Goal: Task Accomplishment & Management: Manage account settings

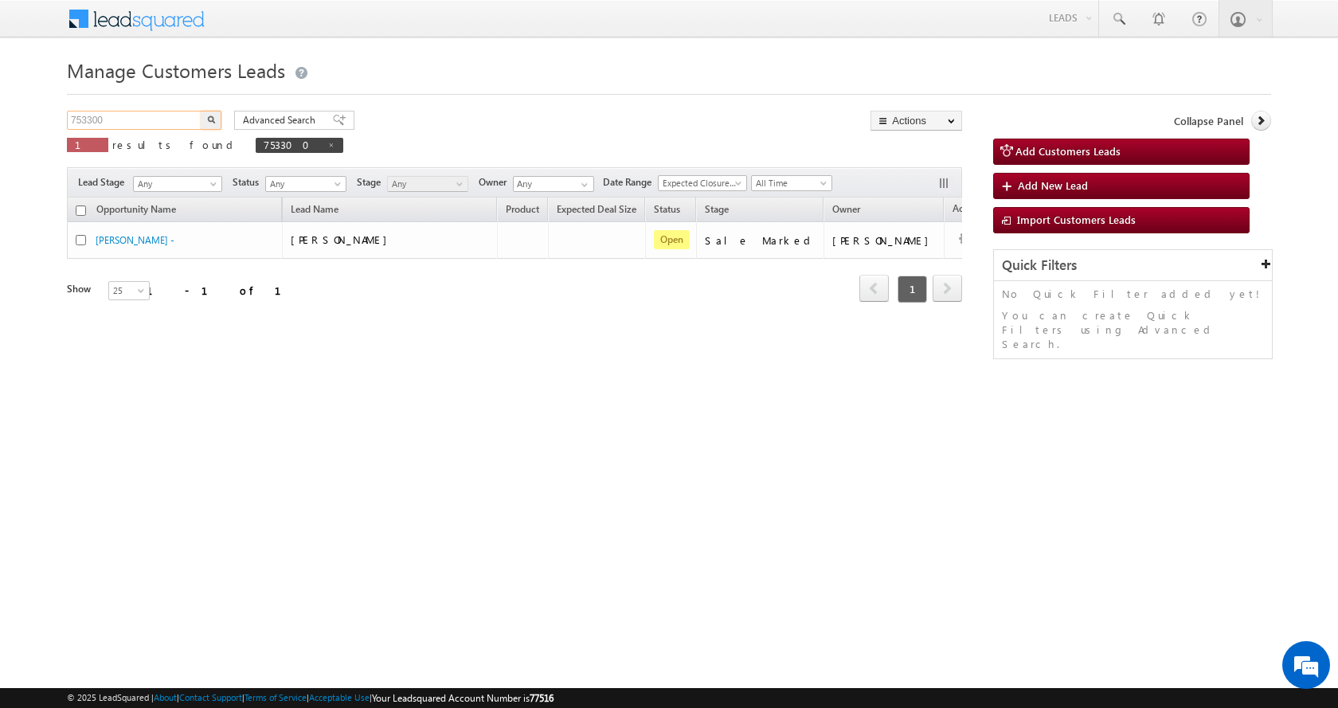
drag, startPoint x: 139, startPoint y: 119, endPoint x: 0, endPoint y: 136, distance: 140.4
click at [0, 136] on body "Menu [PERSON_NAME] sitar a11@k serve .co.i" at bounding box center [669, 226] width 1338 height 452
paste input "7666"
type input "757666"
click at [201, 111] on button "button" at bounding box center [211, 120] width 21 height 19
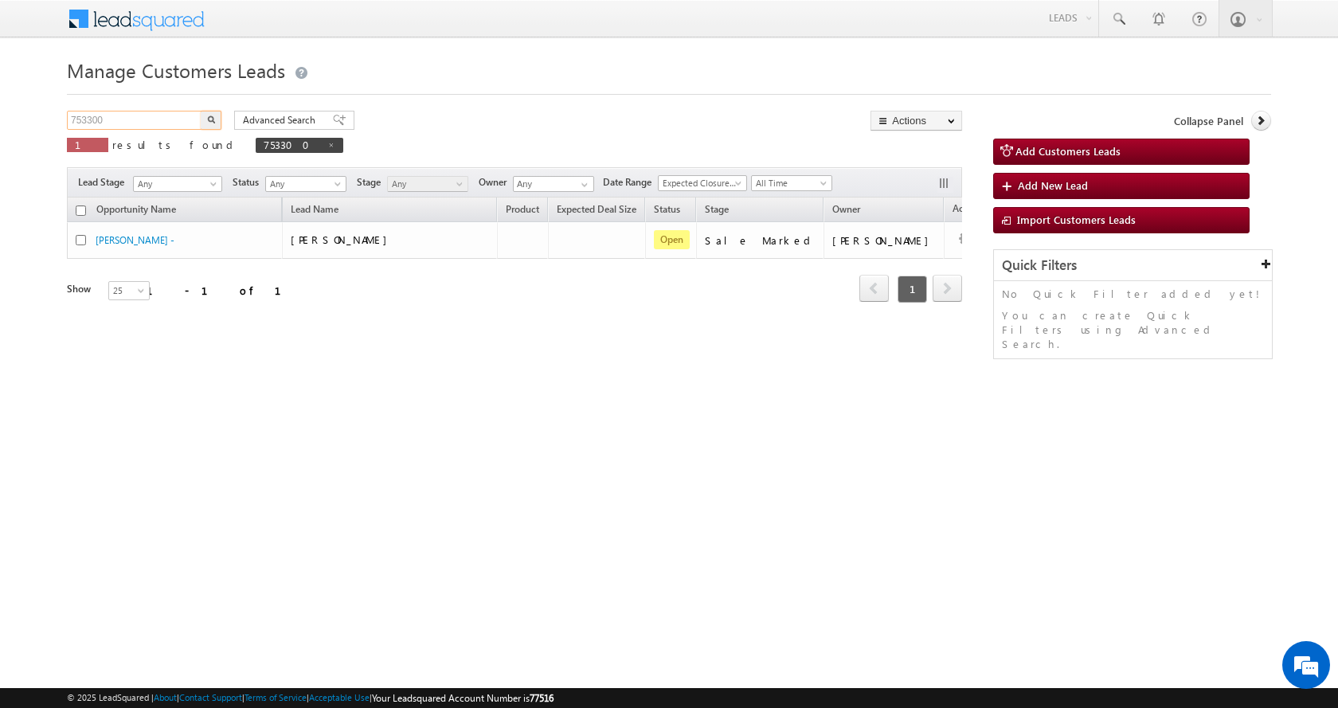
drag, startPoint x: 114, startPoint y: 120, endPoint x: 34, endPoint y: 123, distance: 79.7
click at [34, 123] on body "Menu [PERSON_NAME] sitar a11@k serve .co.i" at bounding box center [669, 226] width 1338 height 452
paste input "7666"
type input "757666"
click at [201, 111] on button "button" at bounding box center [211, 120] width 21 height 19
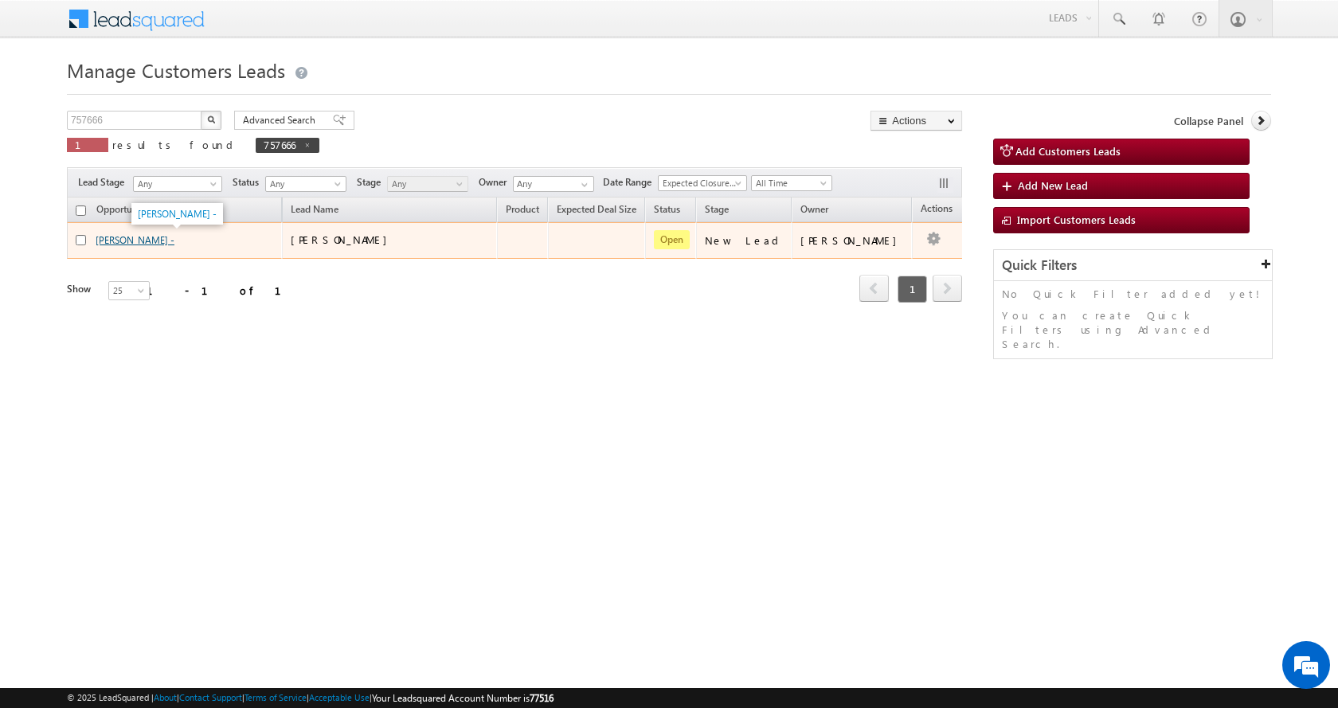
click at [138, 243] on link "[PERSON_NAME] -" at bounding box center [135, 240] width 79 height 12
click at [106, 241] on link "[PERSON_NAME] -" at bounding box center [135, 240] width 79 height 12
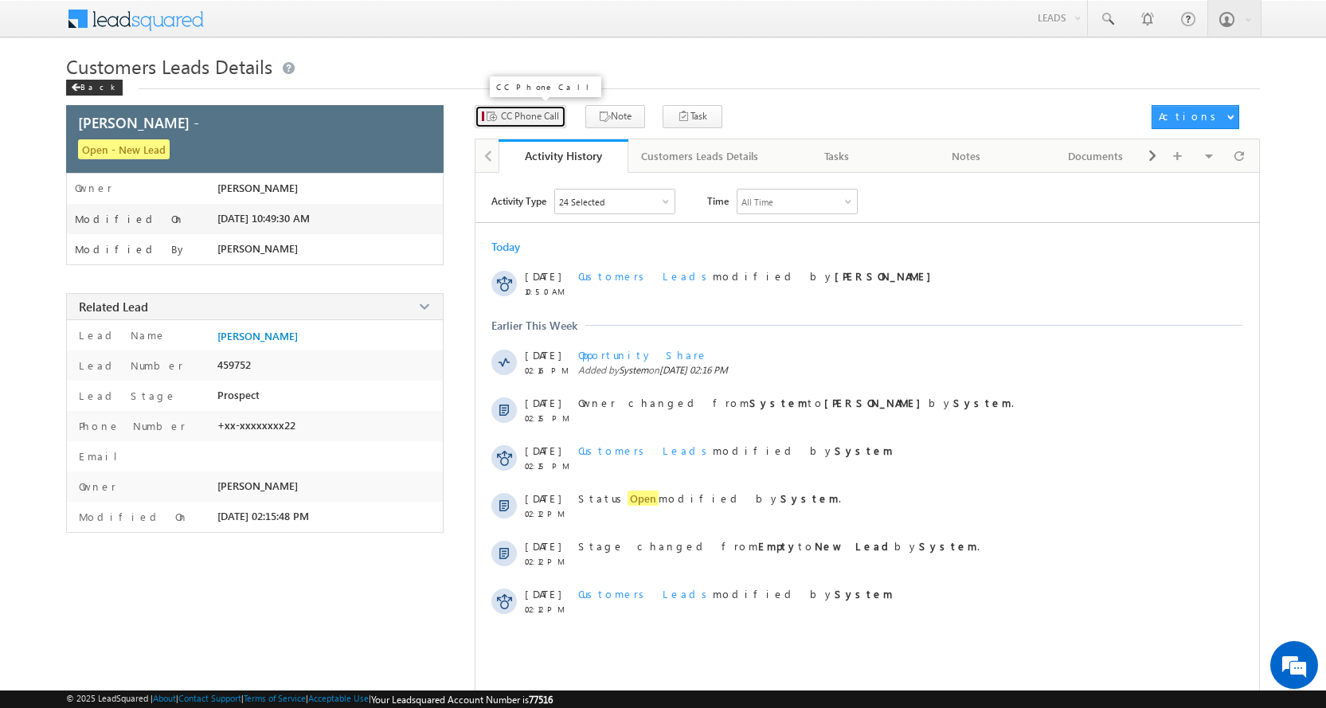
click at [537, 117] on span "CC Phone Call" at bounding box center [530, 116] width 58 height 14
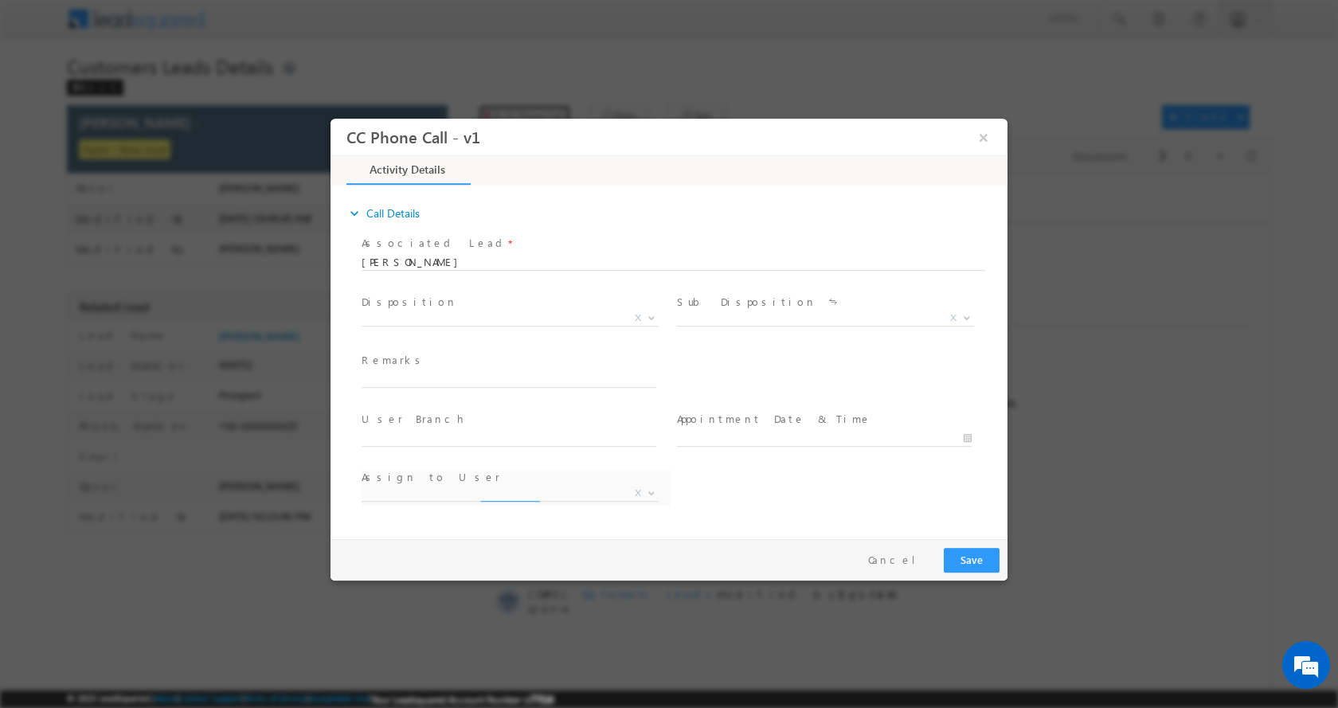
select select "abhishek.sengar@sgrlimited.in"
click at [414, 380] on input "text" at bounding box center [509, 379] width 295 height 16
paste input "HOME CONSTRUCTION LOAN-15 L-PV-30 L-REG-JOB-15 K-AGE-39-MARRED-F INCOME-50 K-PI…"
type input "HOME CONSTRUCTION LOAN-15 L-PV-30 L-REG-JOB-15 K-AGE-39-MARRED-F INCOME-50 K-PI…"
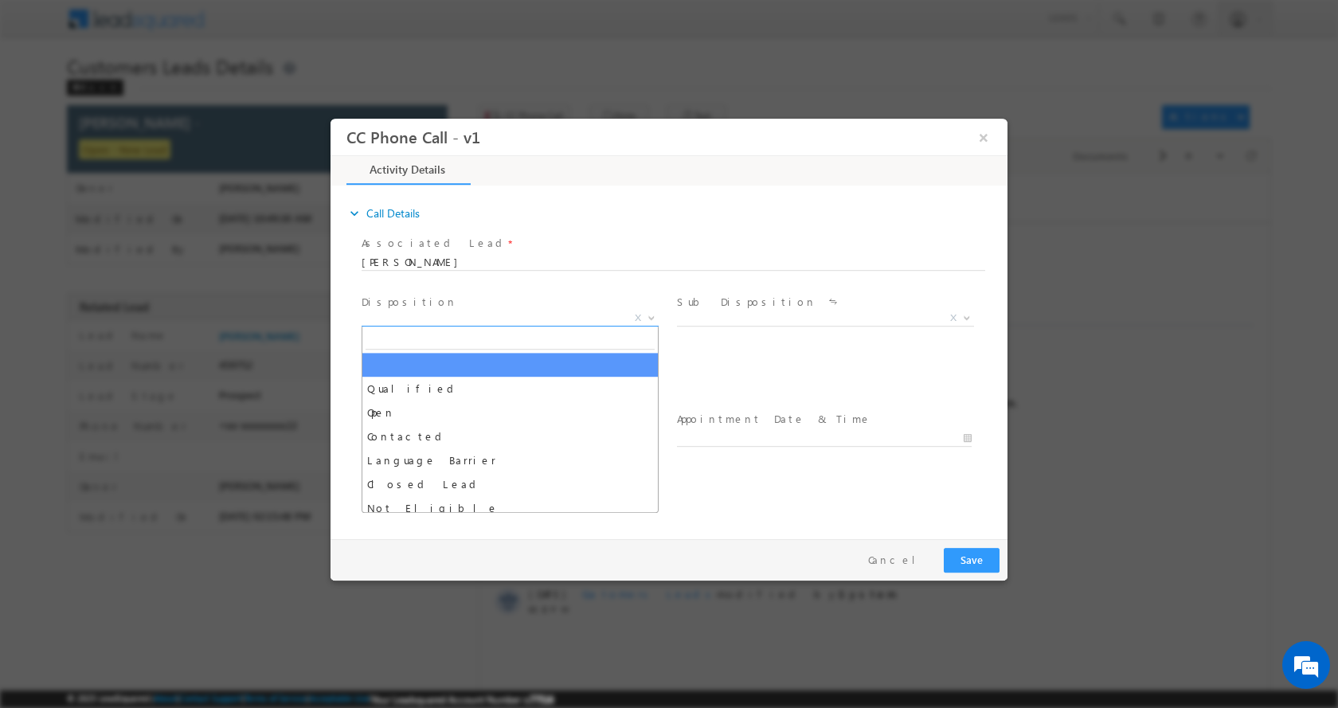
click at [651, 315] on b at bounding box center [652, 317] width 10 height 6
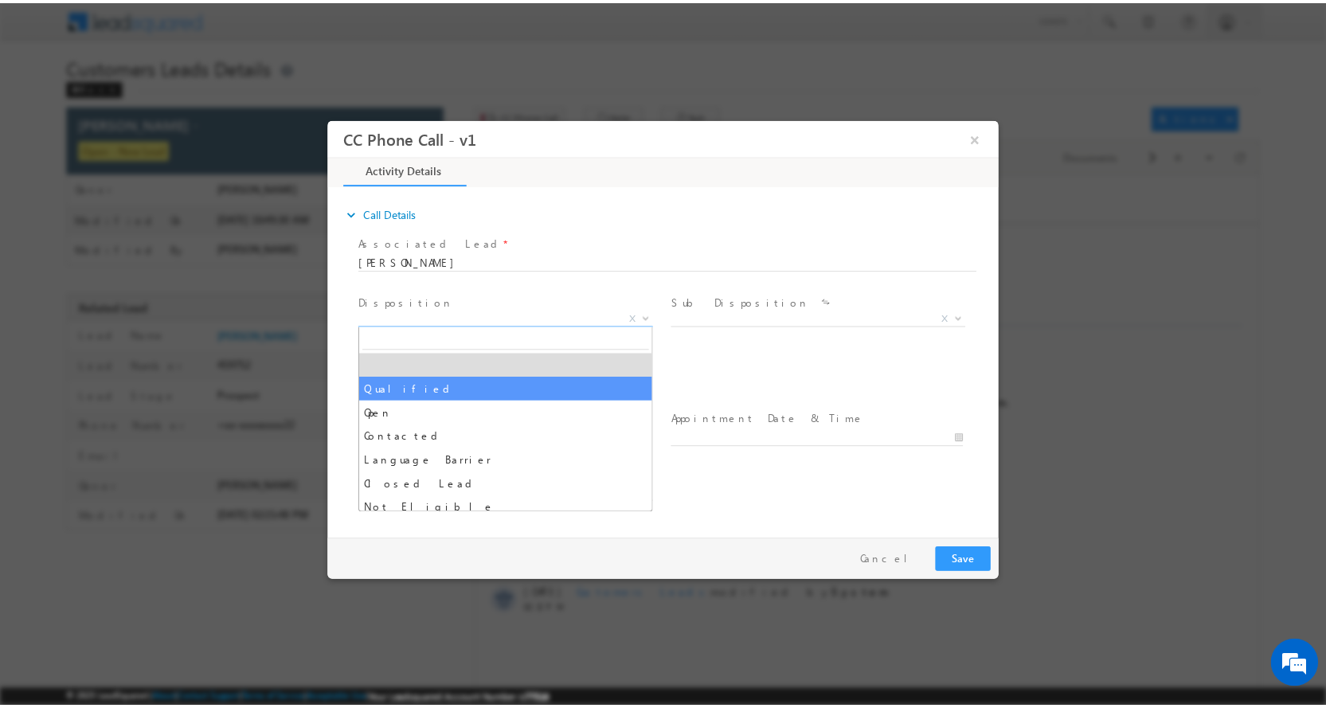
scroll to position [0, 0]
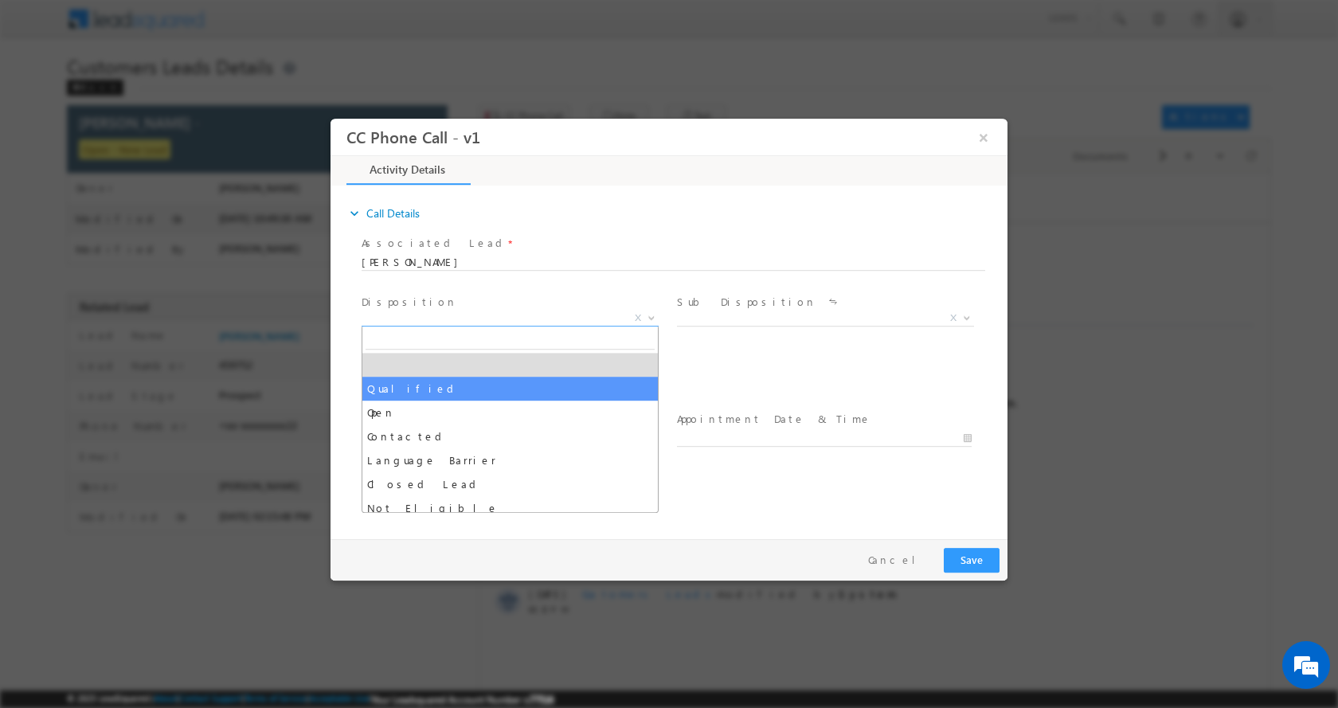
select select "Qualified"
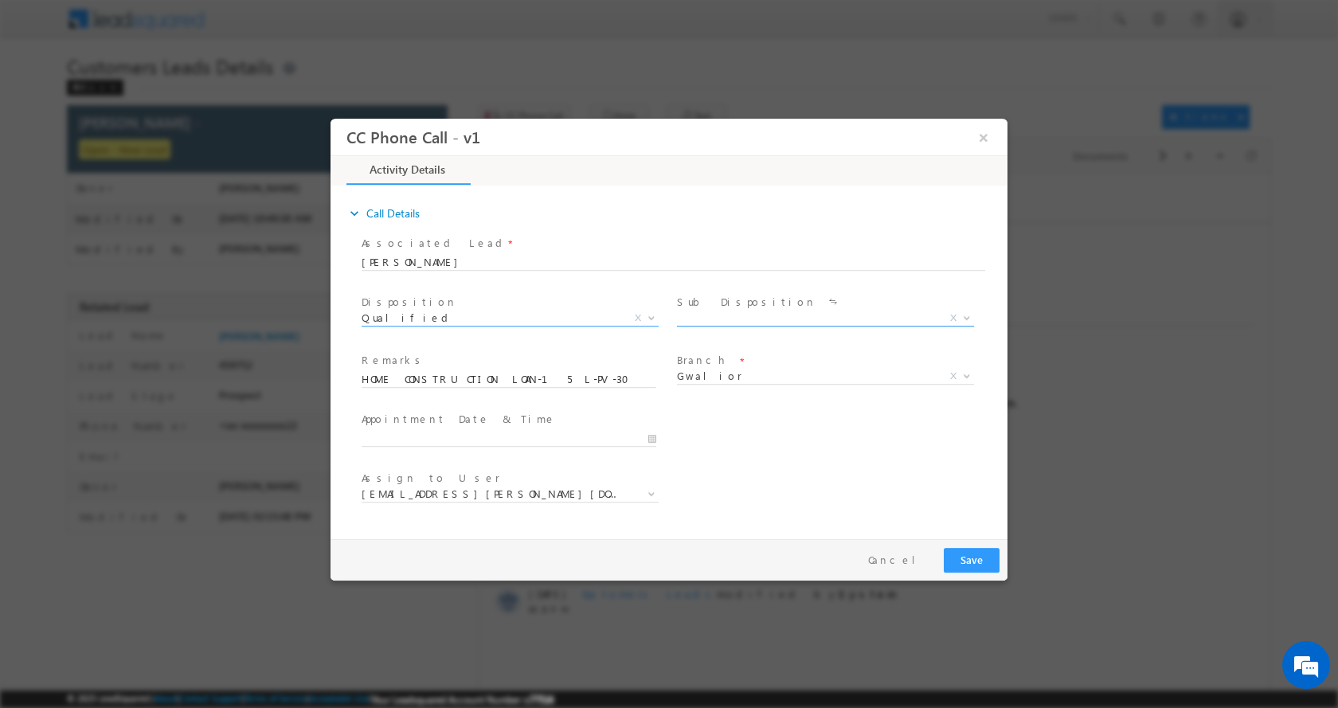
click at [965, 315] on b at bounding box center [967, 317] width 10 height 6
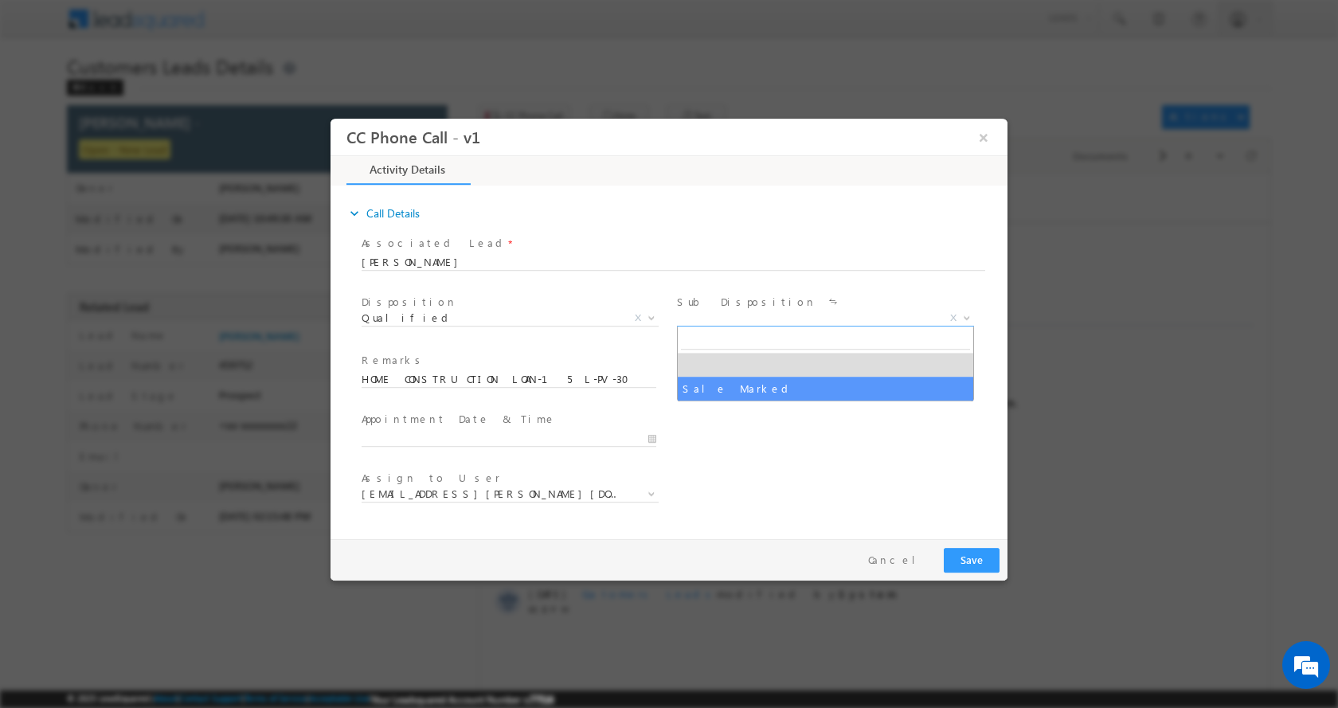
select select "Sale Marked"
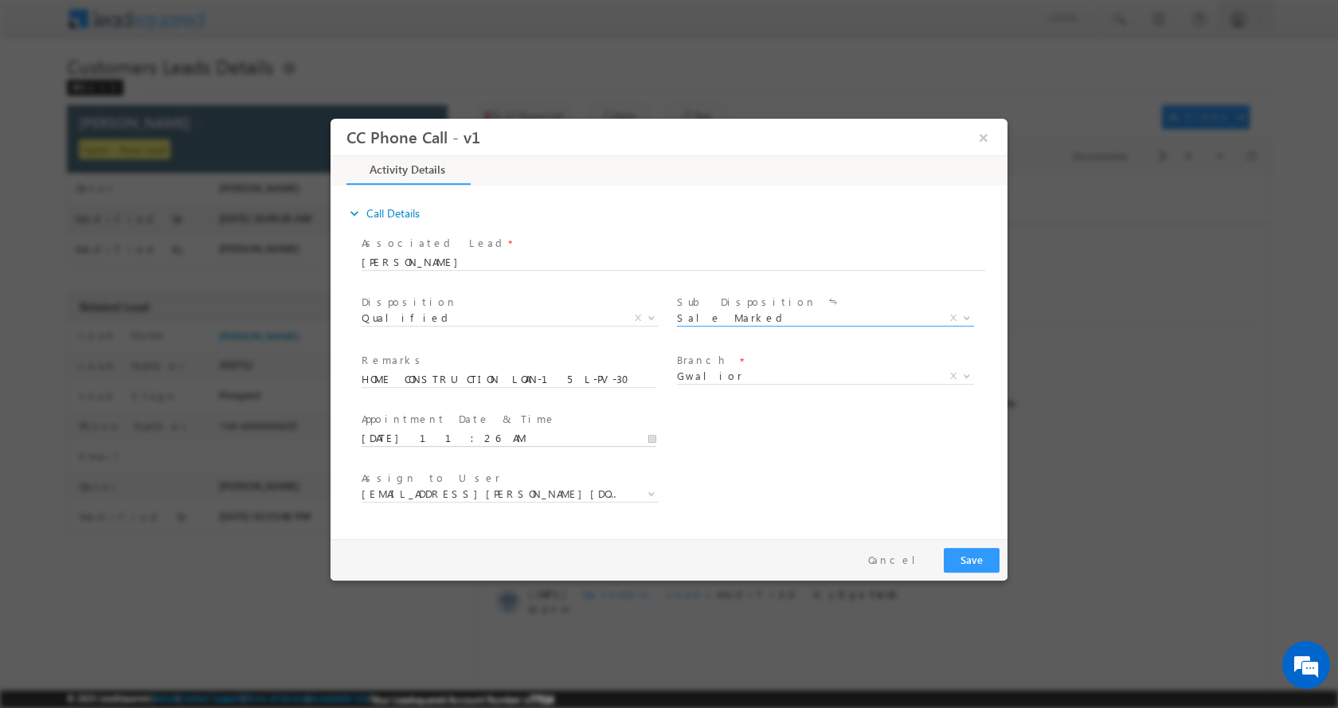
click at [652, 433] on input "08/16/2025 11:26 AM" at bounding box center [509, 438] width 295 height 16
type input "08/18/2025 11:26 AM"
click at [960, 555] on button "Save" at bounding box center [972, 559] width 56 height 25
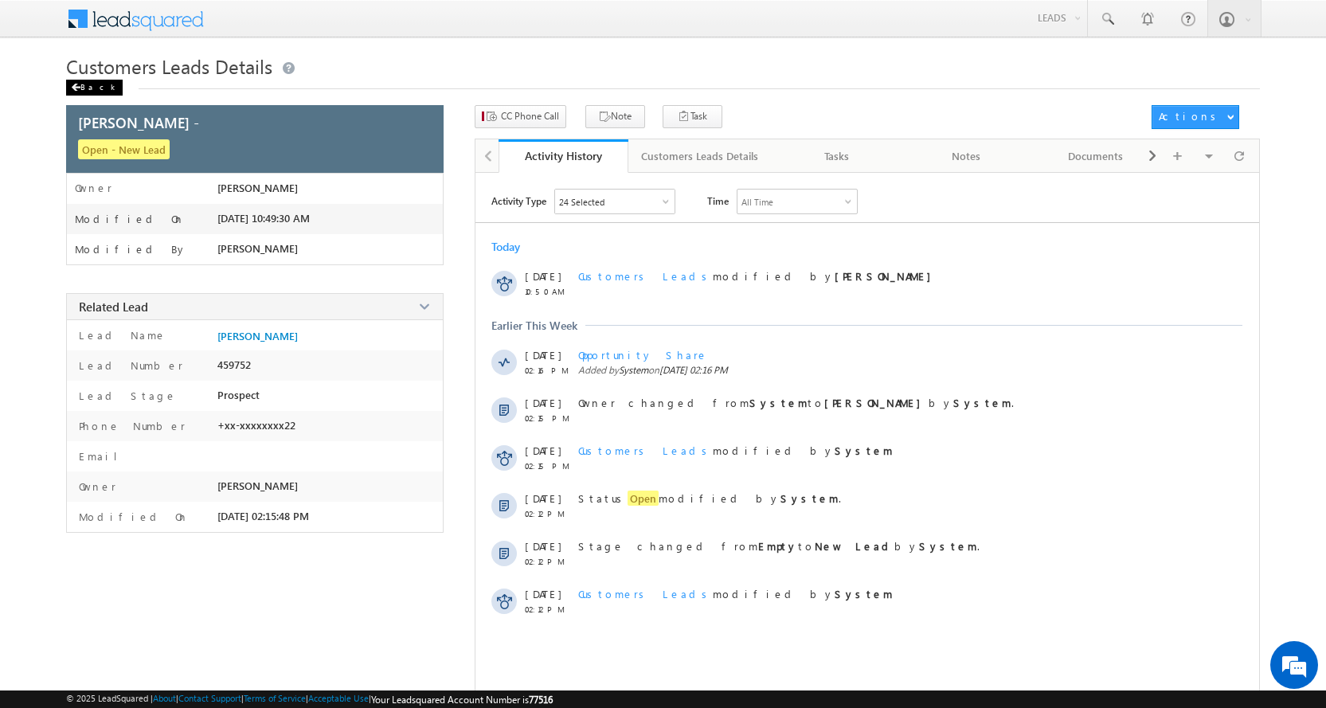
click at [92, 96] on div "Back" at bounding box center [94, 88] width 57 height 16
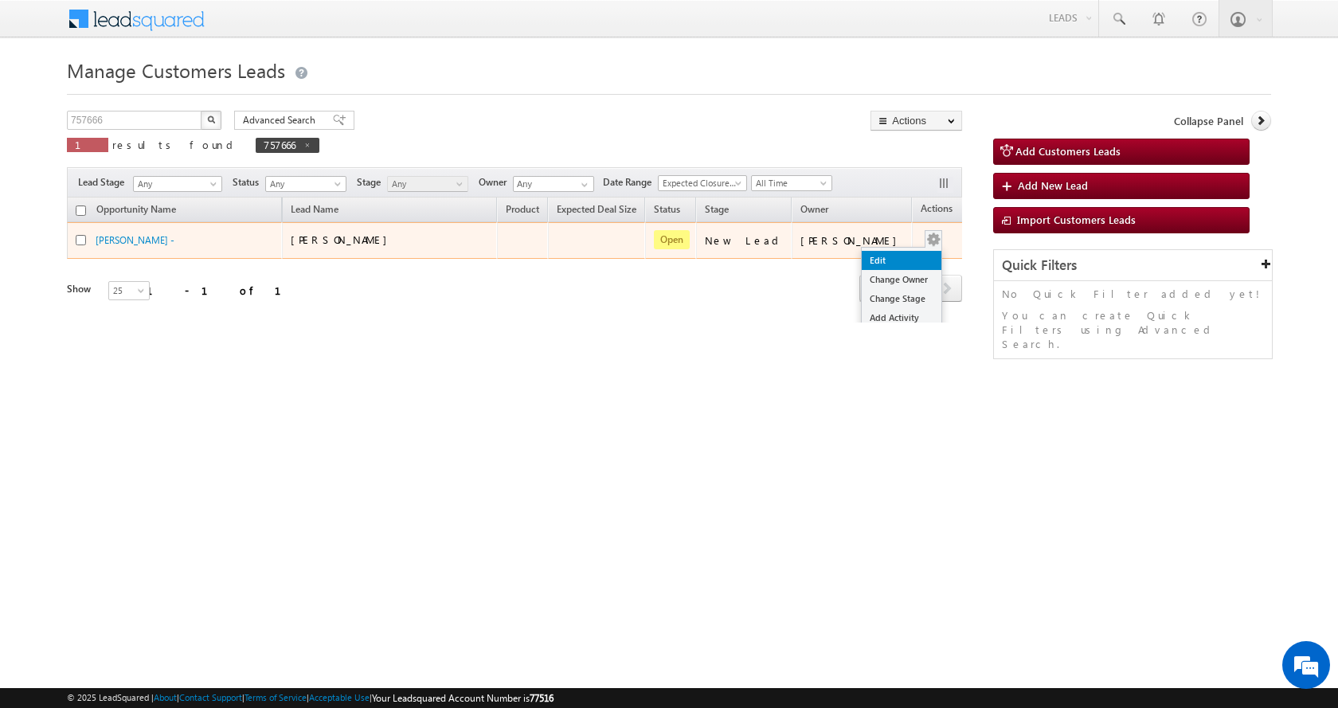
click at [886, 258] on link "Edit" at bounding box center [902, 260] width 80 height 19
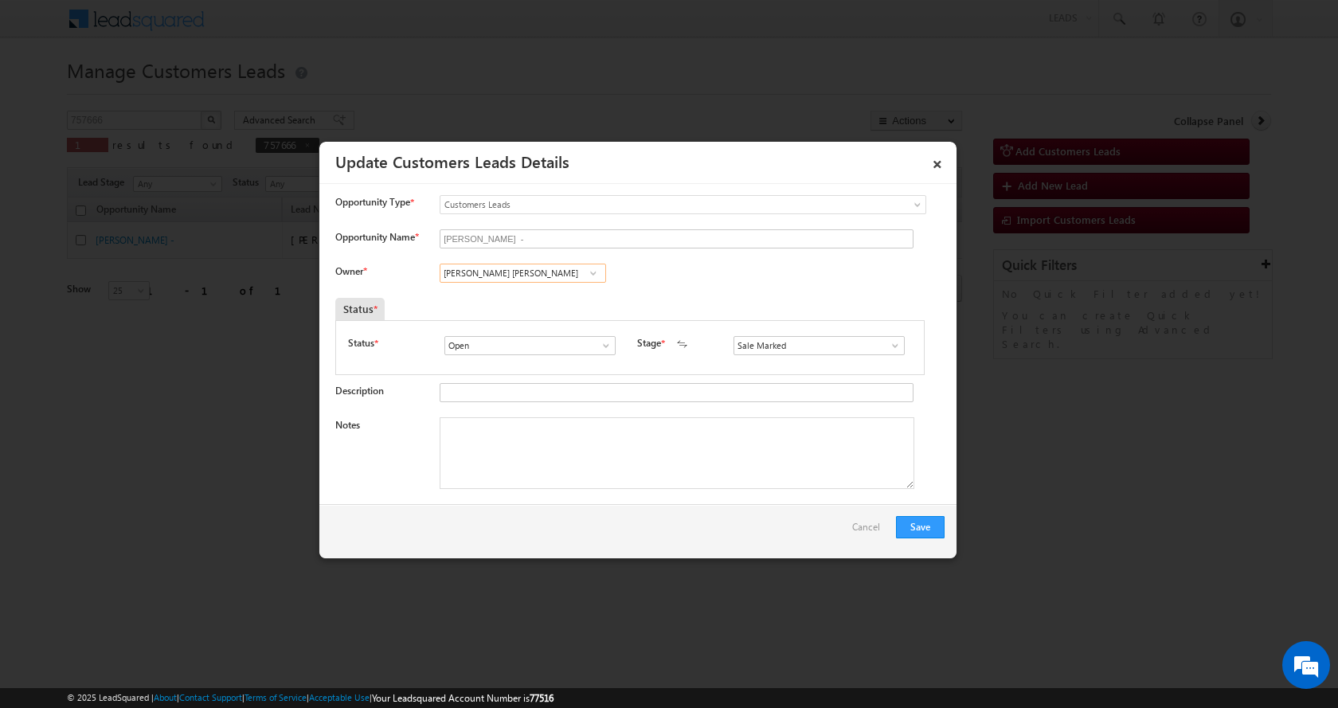
click at [505, 274] on input "Abhishek singh sengar" at bounding box center [523, 273] width 166 height 19
paste input "Vishal Golpade"
type input "Vishal Golpade"
click at [934, 163] on link "×" at bounding box center [937, 161] width 27 height 28
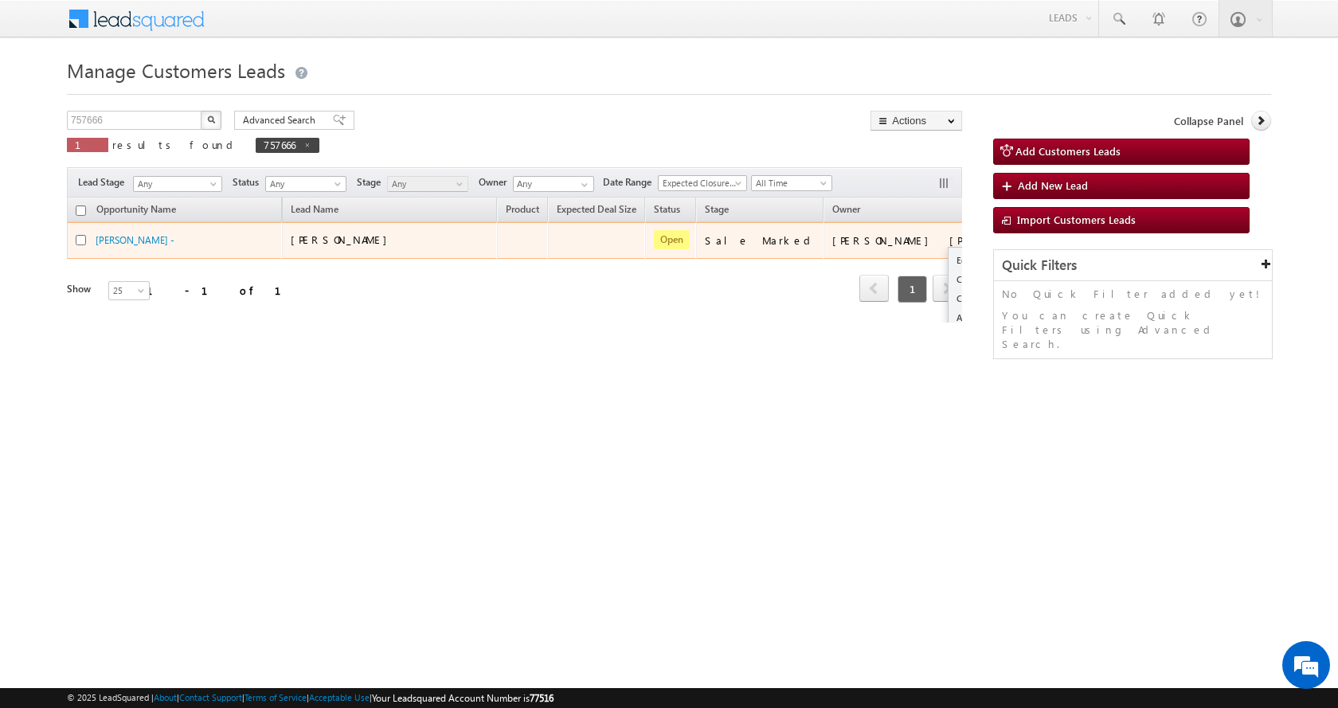
click at [1012, 238] on button "button" at bounding box center [1020, 240] width 16 height 16
click at [949, 260] on link "Edit" at bounding box center [989, 260] width 80 height 19
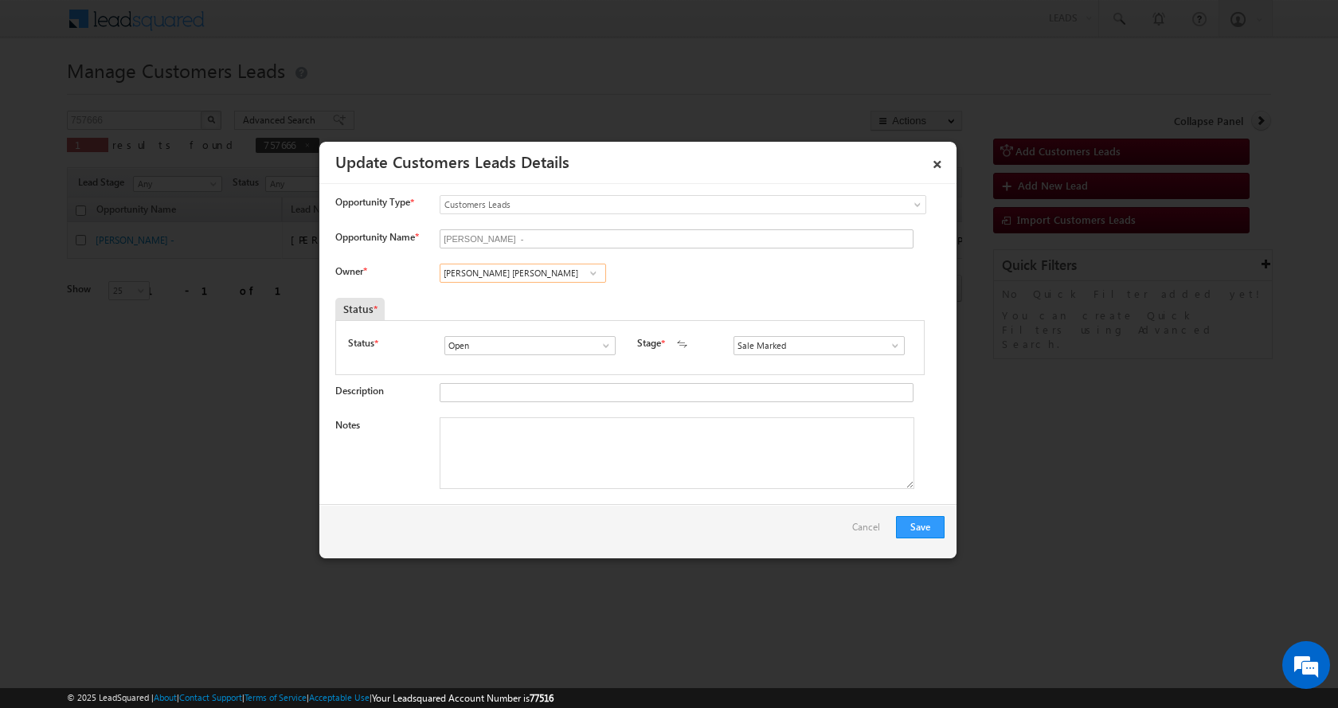
click at [475, 272] on input "Abhishek singh sengar" at bounding box center [523, 273] width 166 height 19
paste input "Vishal Golpade"
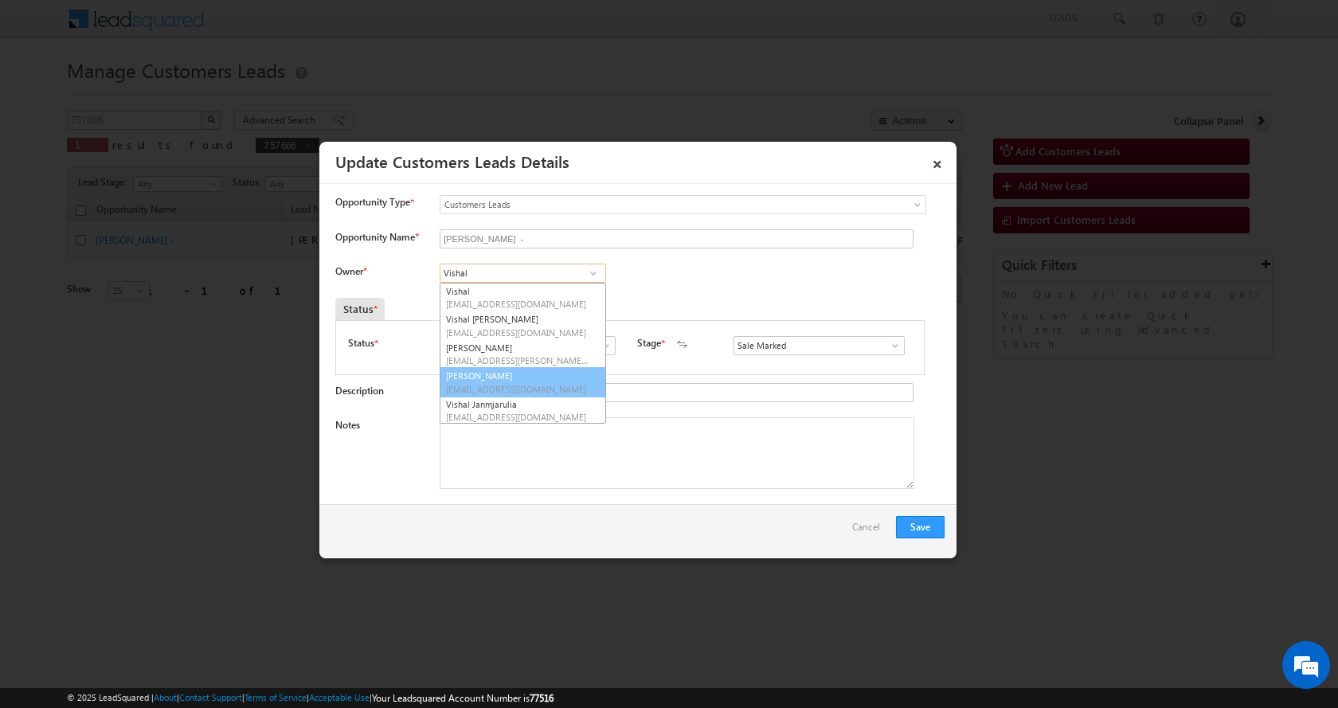
click at [558, 379] on link "Vishal Ghorpade vishal.g@sgrlimited.in" at bounding box center [523, 382] width 166 height 30
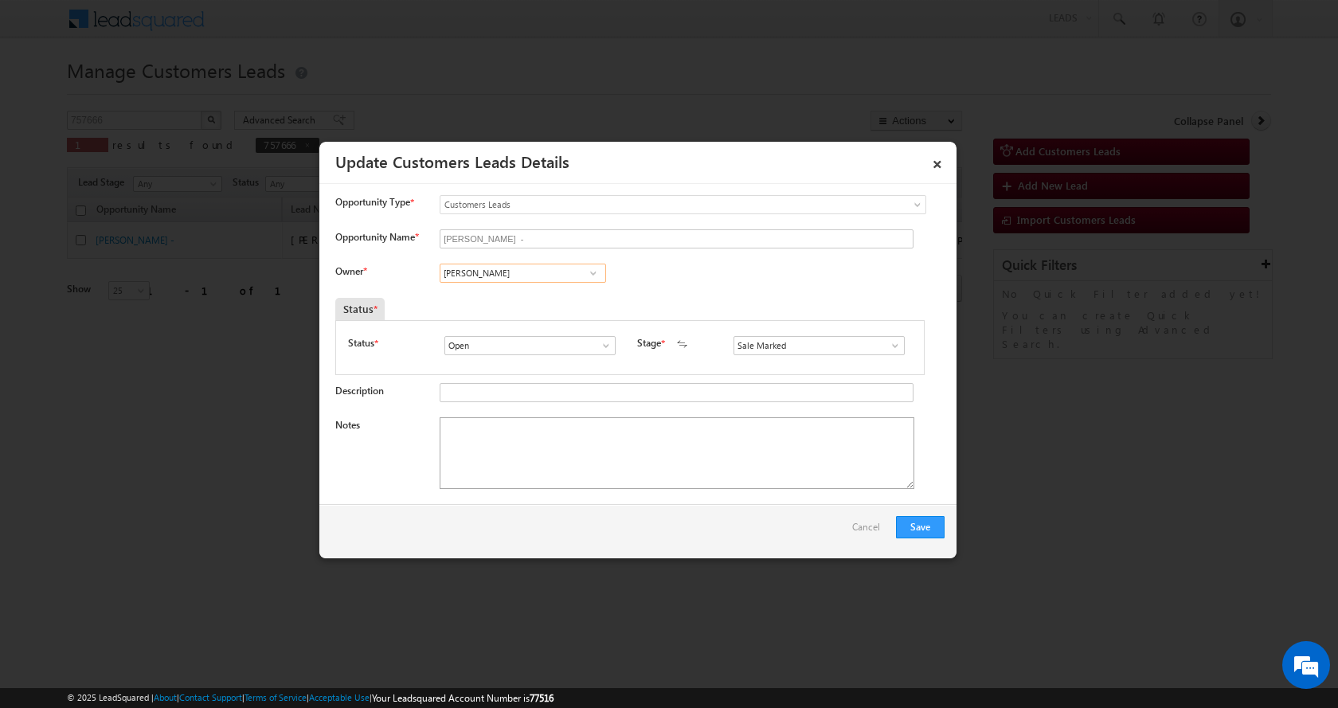
type input "[PERSON_NAME]"
click at [496, 456] on textarea "Notes" at bounding box center [677, 453] width 475 height 72
paste textarea "Vishal Golpade"
type textarea "V"
click at [517, 461] on textarea "Notes" at bounding box center [677, 453] width 475 height 72
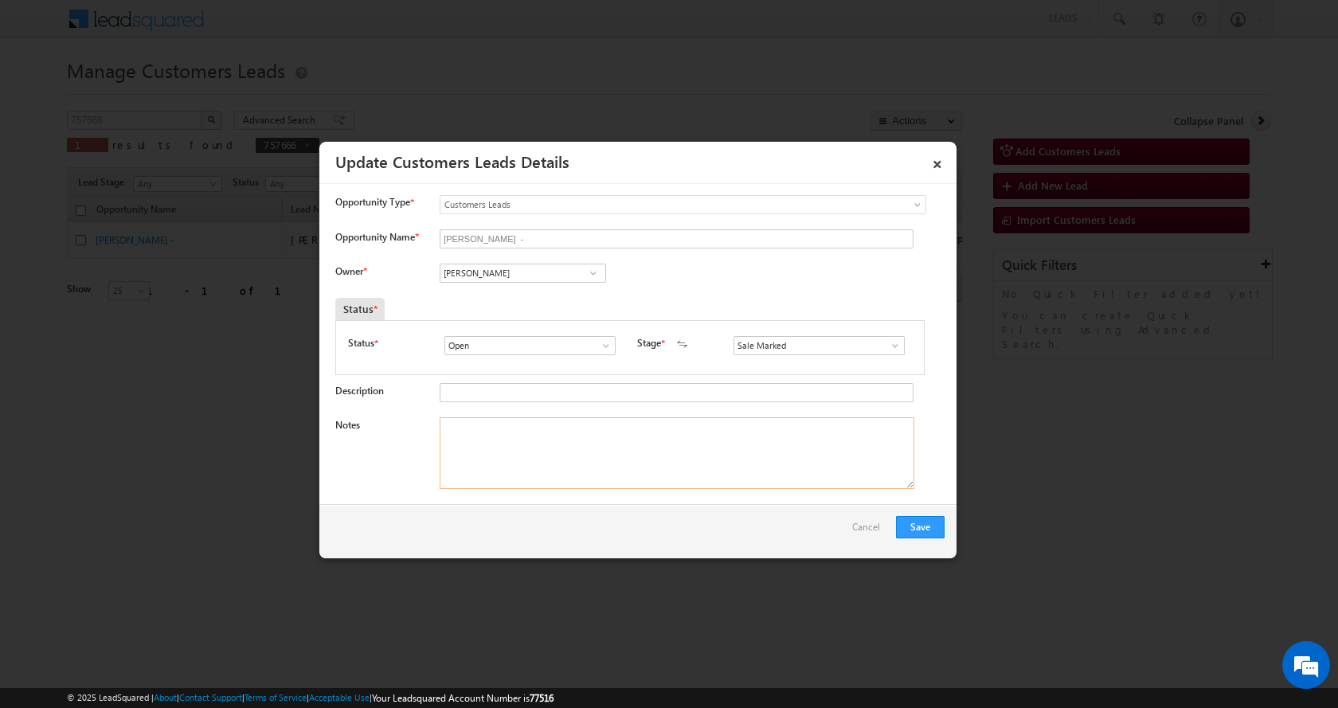
paste textarea "HOME CONSTRUCTION LOAN-15 L-PV-30 L-REG-JOB-15 K-AGE-39-MARRED-F INCOME-50 K-PI…"
type textarea "HOME CONSTRUCTION LOAN-15 L-PV-30 L-REG-JOB-15 K-AGE-39-MARRED-F INCOME-50 K-PI…"
click at [914, 517] on button "Save" at bounding box center [920, 527] width 49 height 22
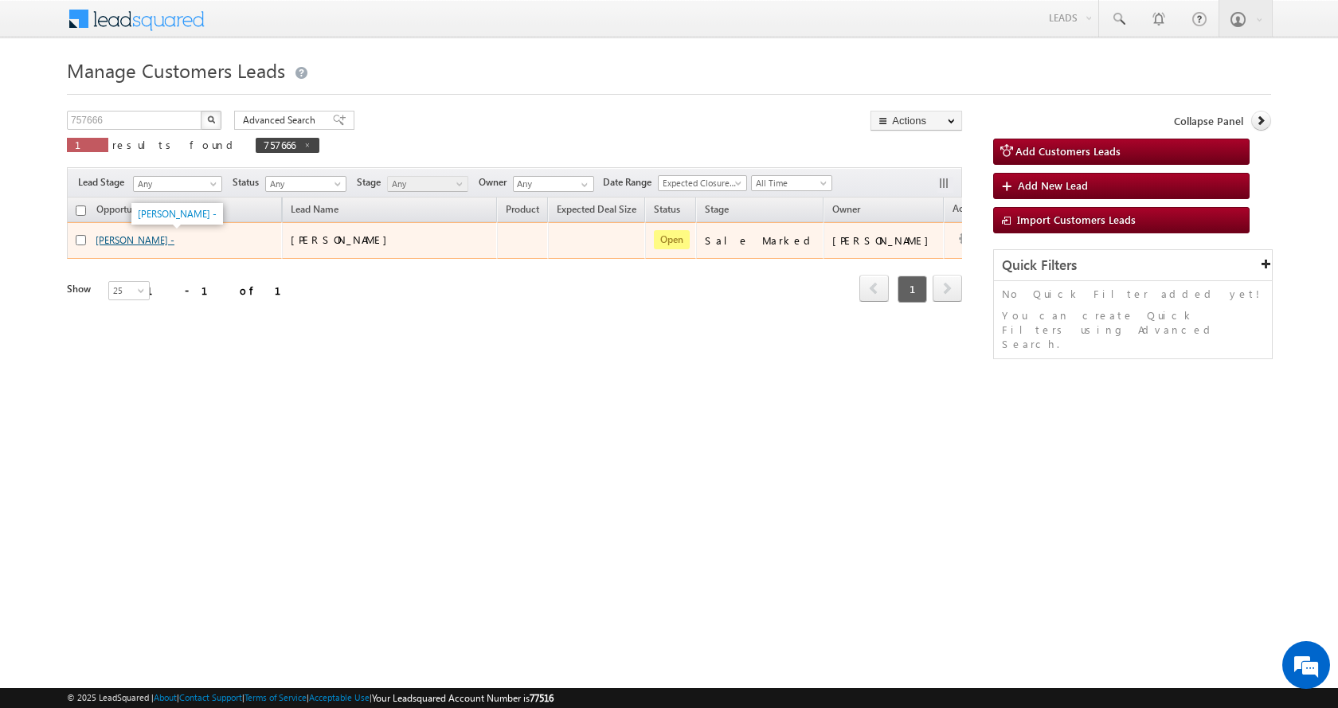
click at [154, 244] on link "[PERSON_NAME] -" at bounding box center [135, 240] width 79 height 12
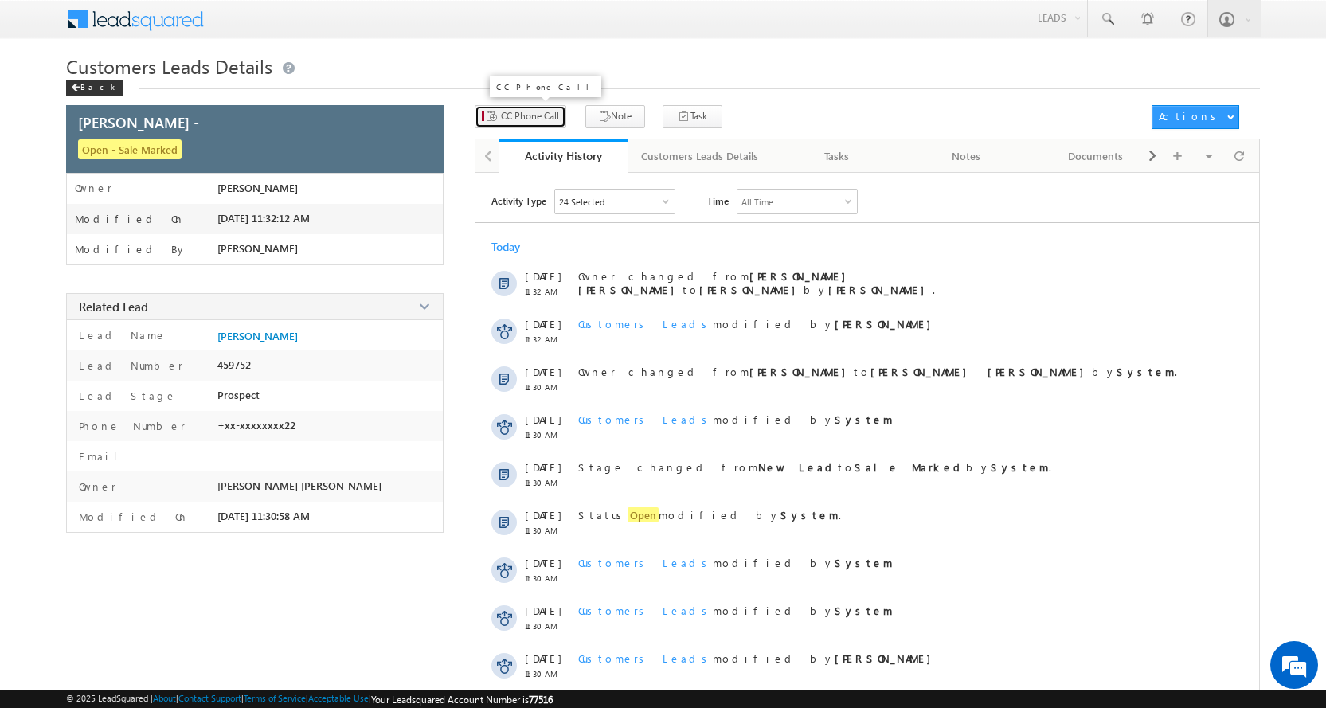
click at [534, 118] on span "CC Phone Call" at bounding box center [530, 116] width 58 height 14
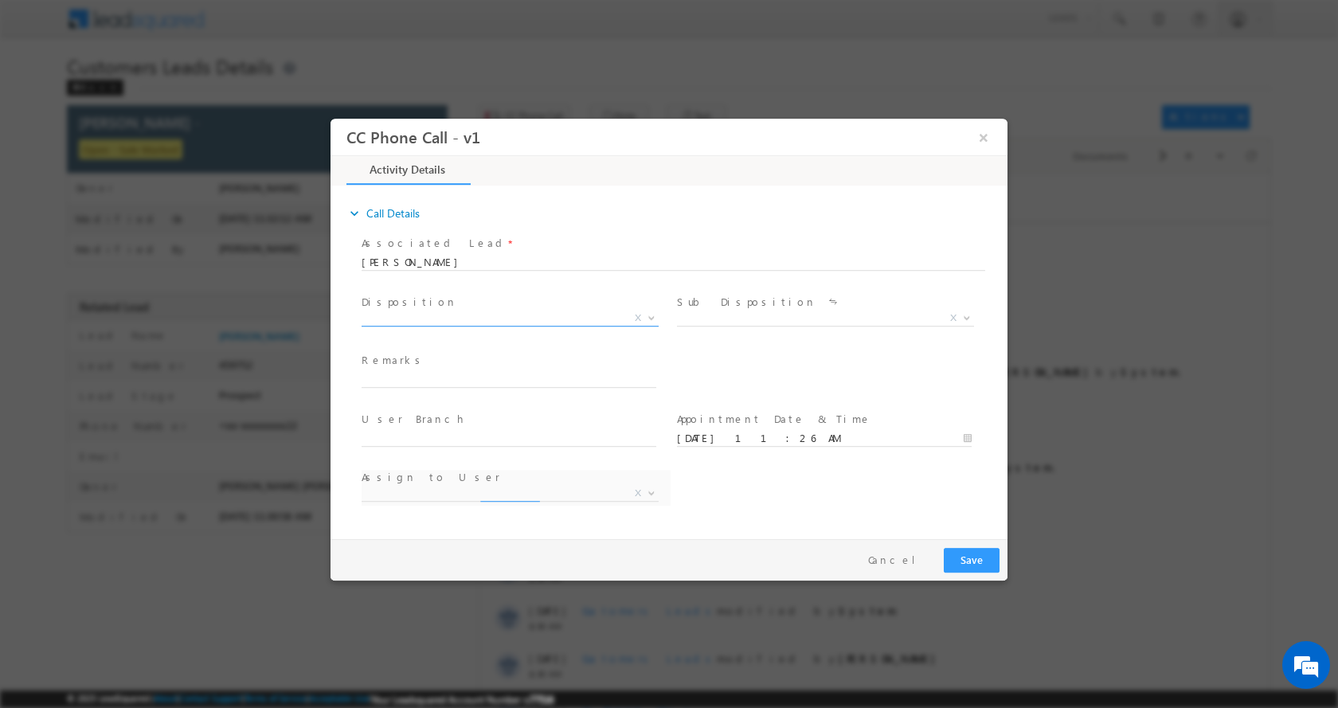
click at [652, 316] on b at bounding box center [652, 317] width 10 height 6
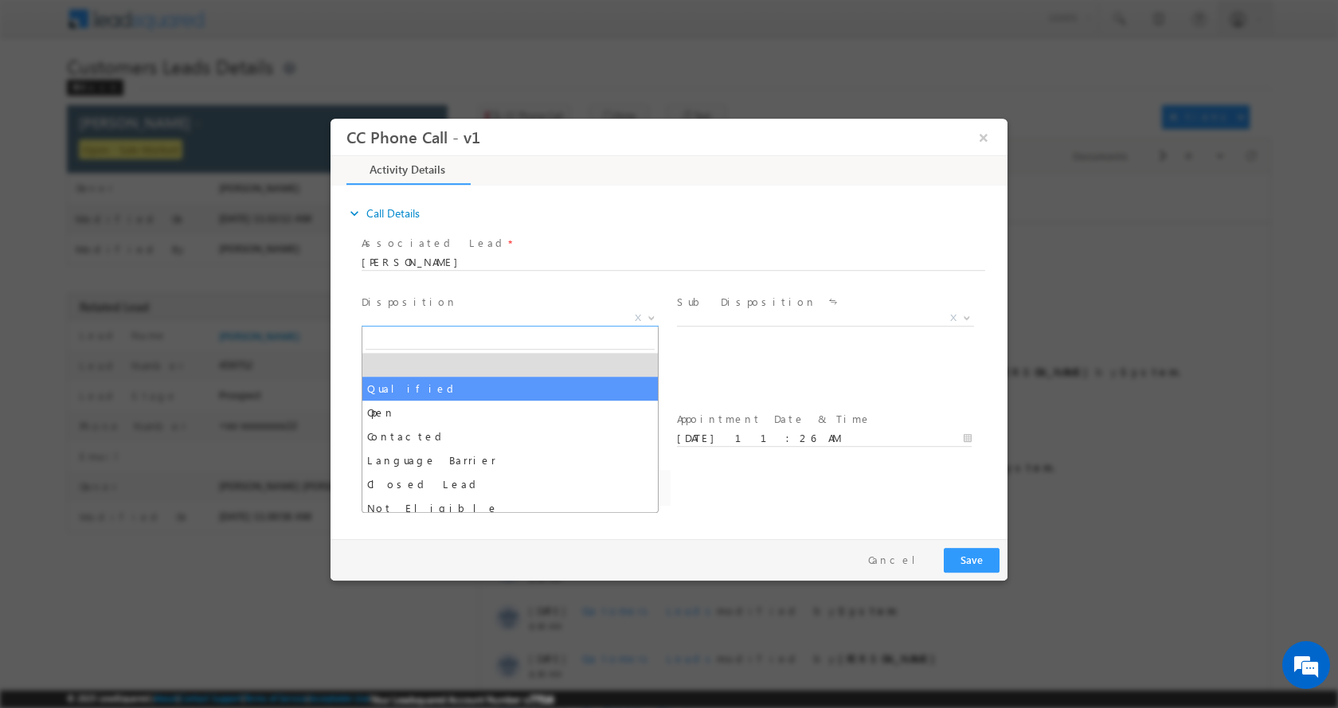
select select "abhishek.sengar@sgrlimited.in"
select select "Qualified"
drag, startPoint x: 456, startPoint y: 315, endPoint x: 343, endPoint y: 307, distance: 113.3
click at [343, 307] on div "expand_more Call Details Associated Lead * VIKAS VALAMBE VIKAS VALAMBE Yes No" at bounding box center [673, 359] width 669 height 344
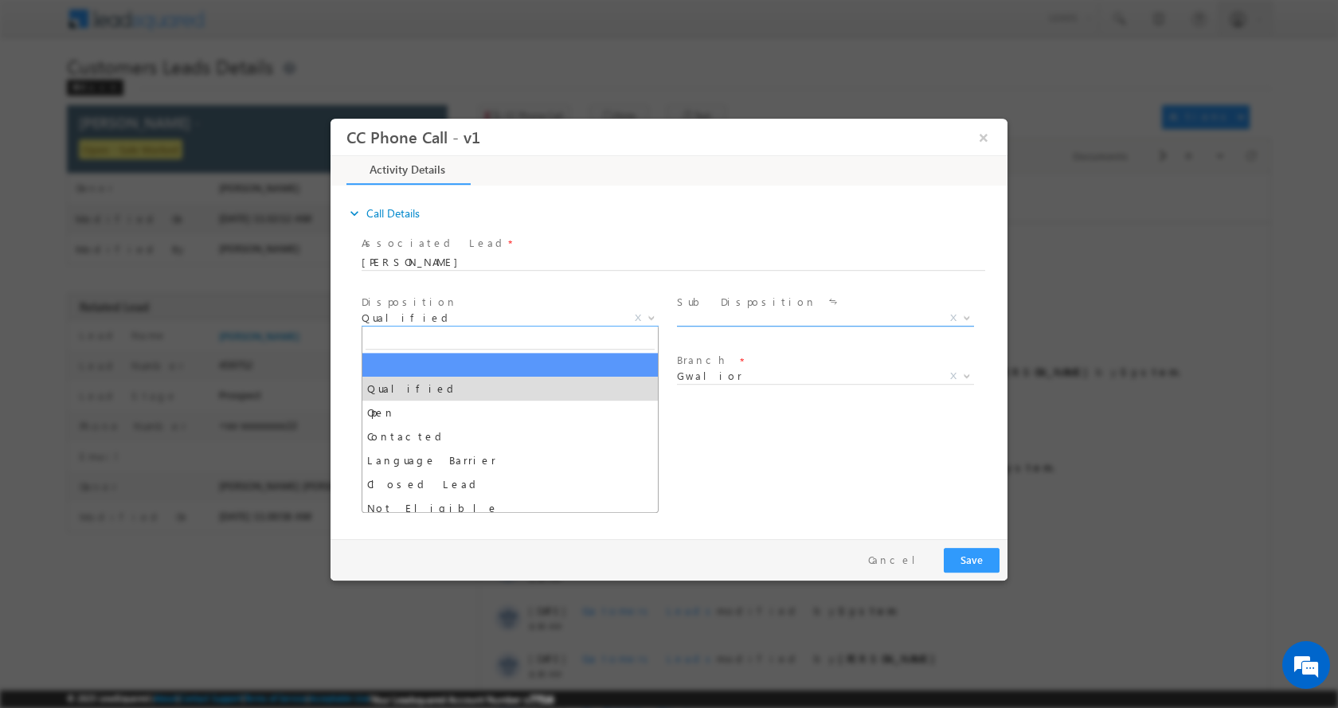
click at [799, 310] on span "X" at bounding box center [825, 318] width 297 height 16
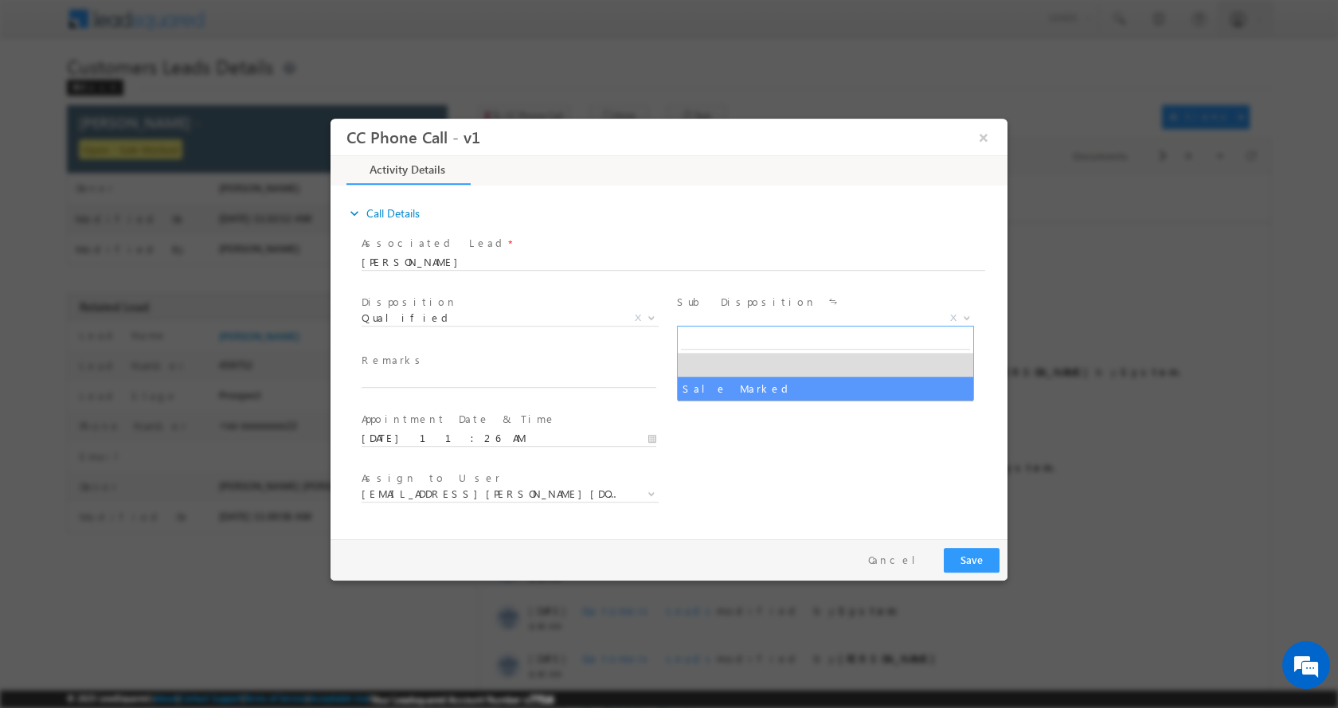
select select "Sale Marked"
drag, startPoint x: 742, startPoint y: 319, endPoint x: 675, endPoint y: 323, distance: 66.2
click at [675, 323] on div "Sub Disposition * Sale Marked Sale Marked X" at bounding box center [831, 319] width 315 height 59
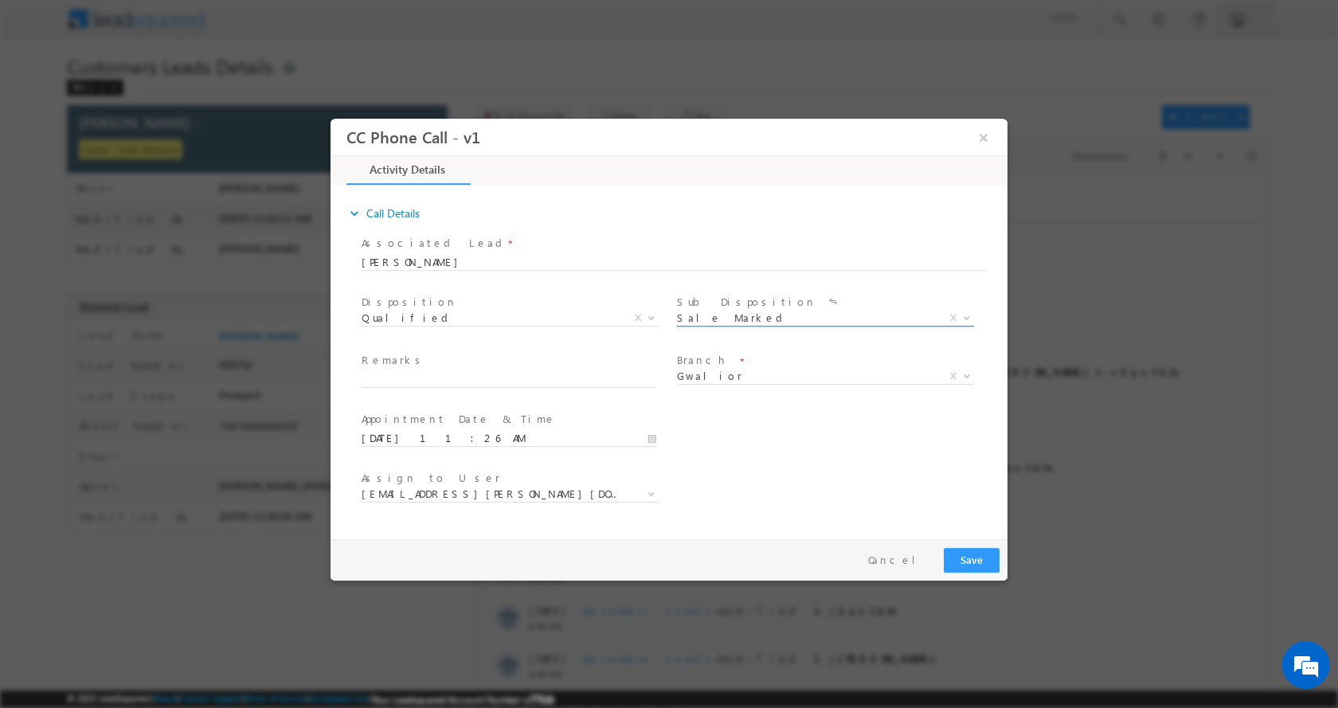
click at [706, 316] on span "Sale Marked" at bounding box center [806, 317] width 259 height 14
drag, startPoint x: 378, startPoint y: 198, endPoint x: 1181, endPoint y: 159, distance: 803.8
click at [1299, 165] on div at bounding box center [669, 354] width 1338 height 708
click at [977, 135] on button "×" at bounding box center [983, 136] width 27 height 29
